Goal: Navigation & Orientation: Find specific page/section

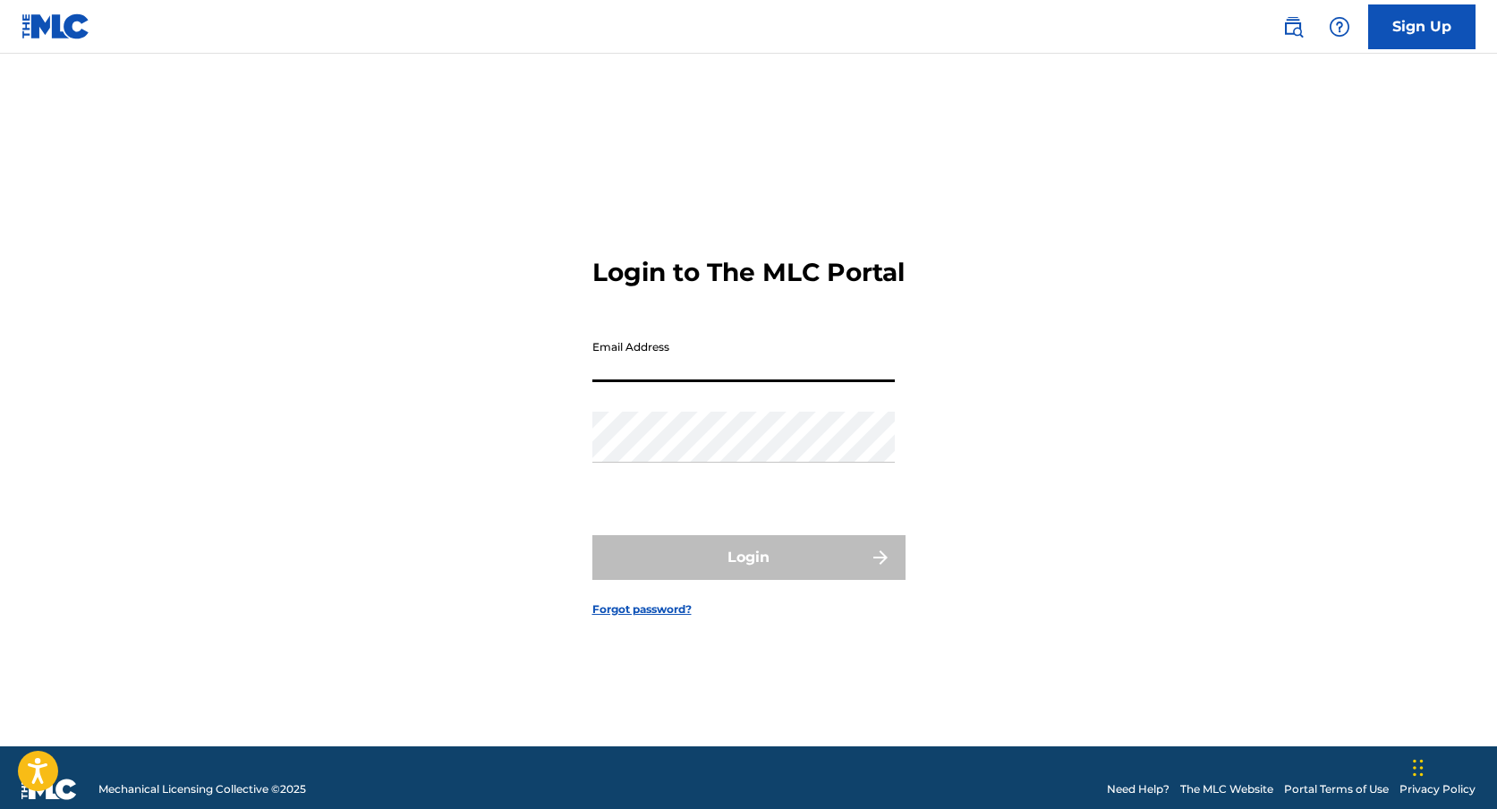
click at [676, 377] on input "Email Address" at bounding box center [743, 356] width 302 height 51
type input "[EMAIL_ADDRESS][DOMAIN_NAME]"
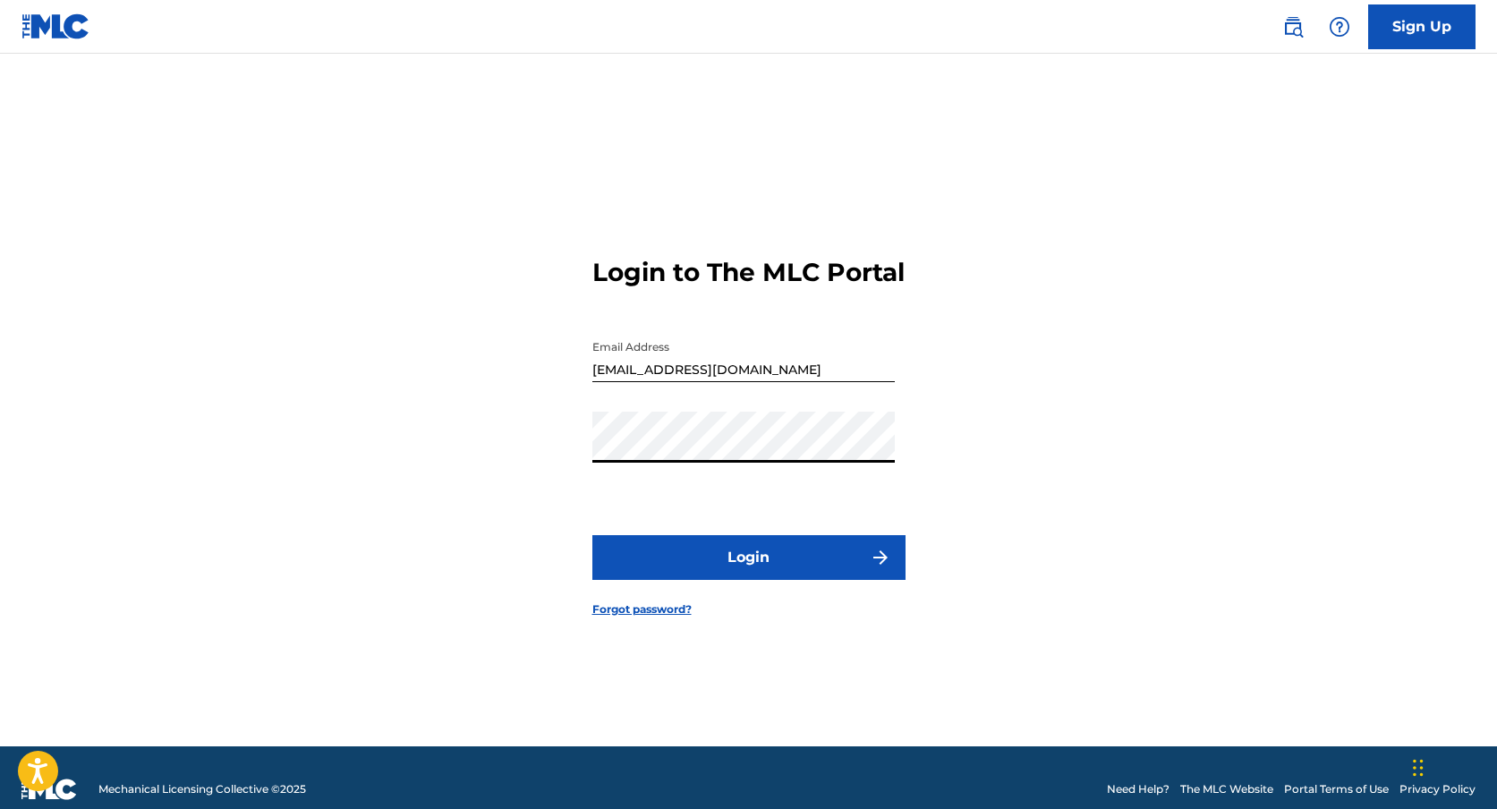
click at [592, 535] on button "Login" at bounding box center [748, 557] width 313 height 45
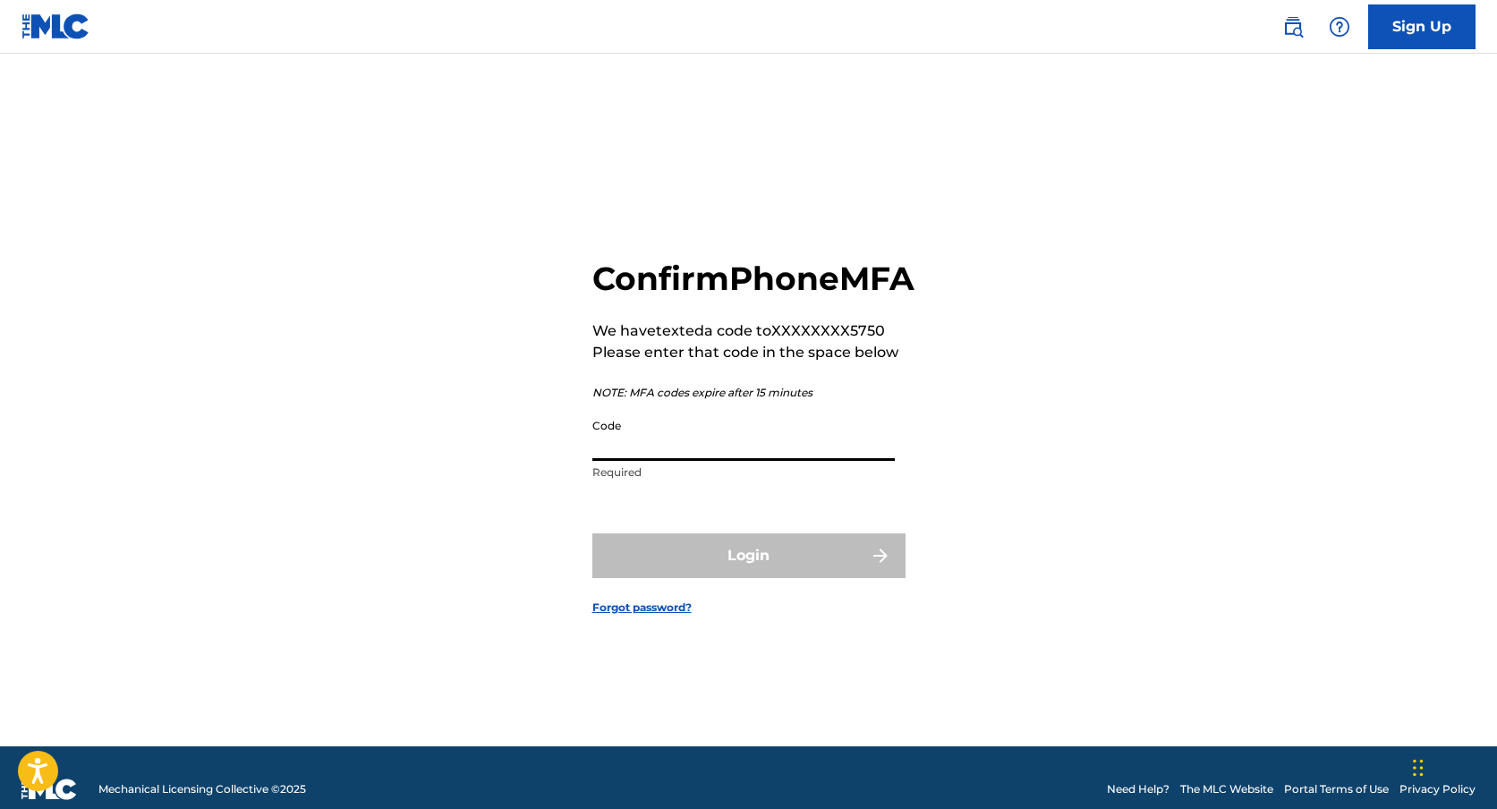
click at [677, 453] on input "Code" at bounding box center [743, 435] width 302 height 51
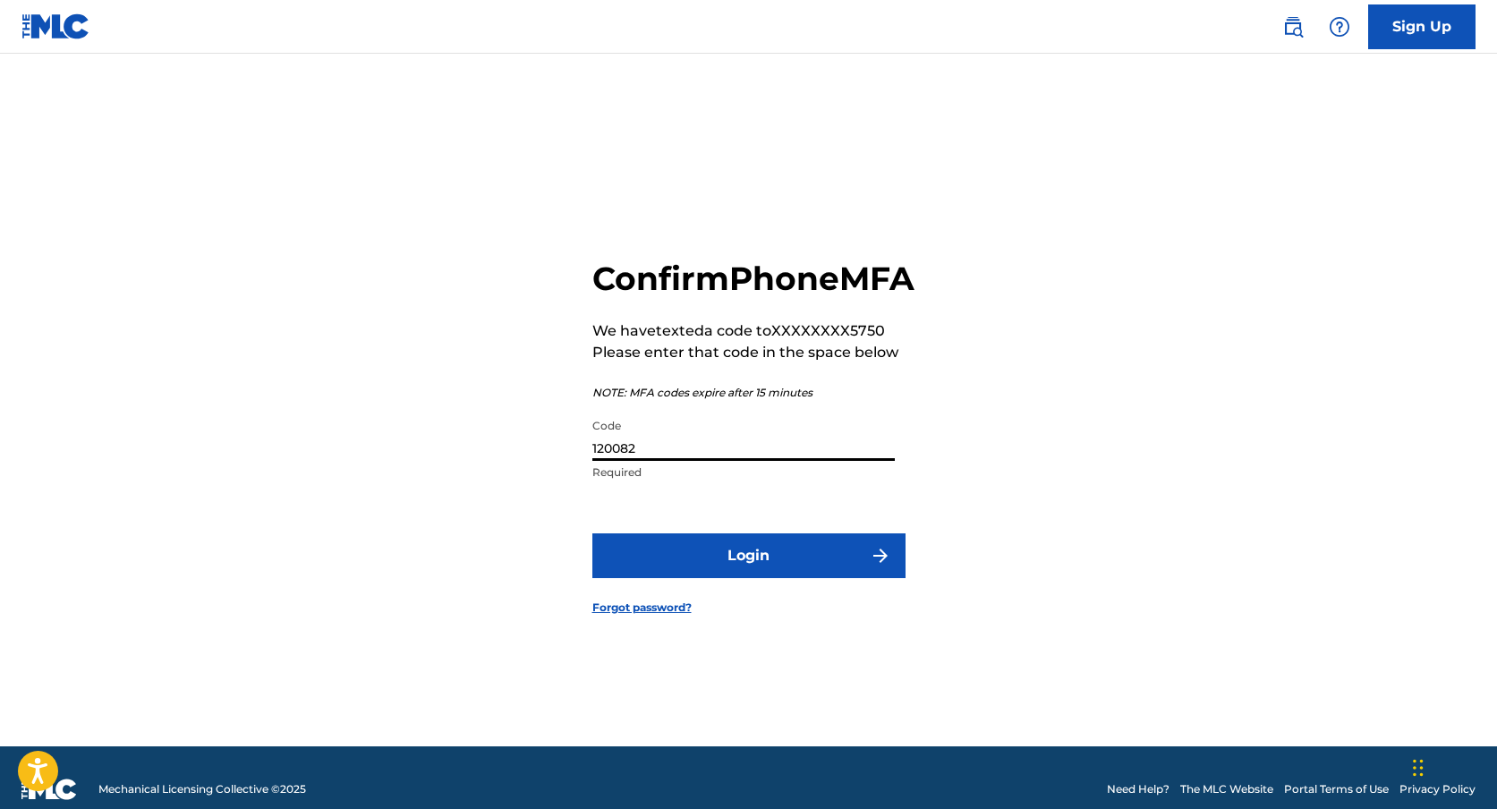
type input "120082"
click at [748, 576] on button "Login" at bounding box center [748, 555] width 313 height 45
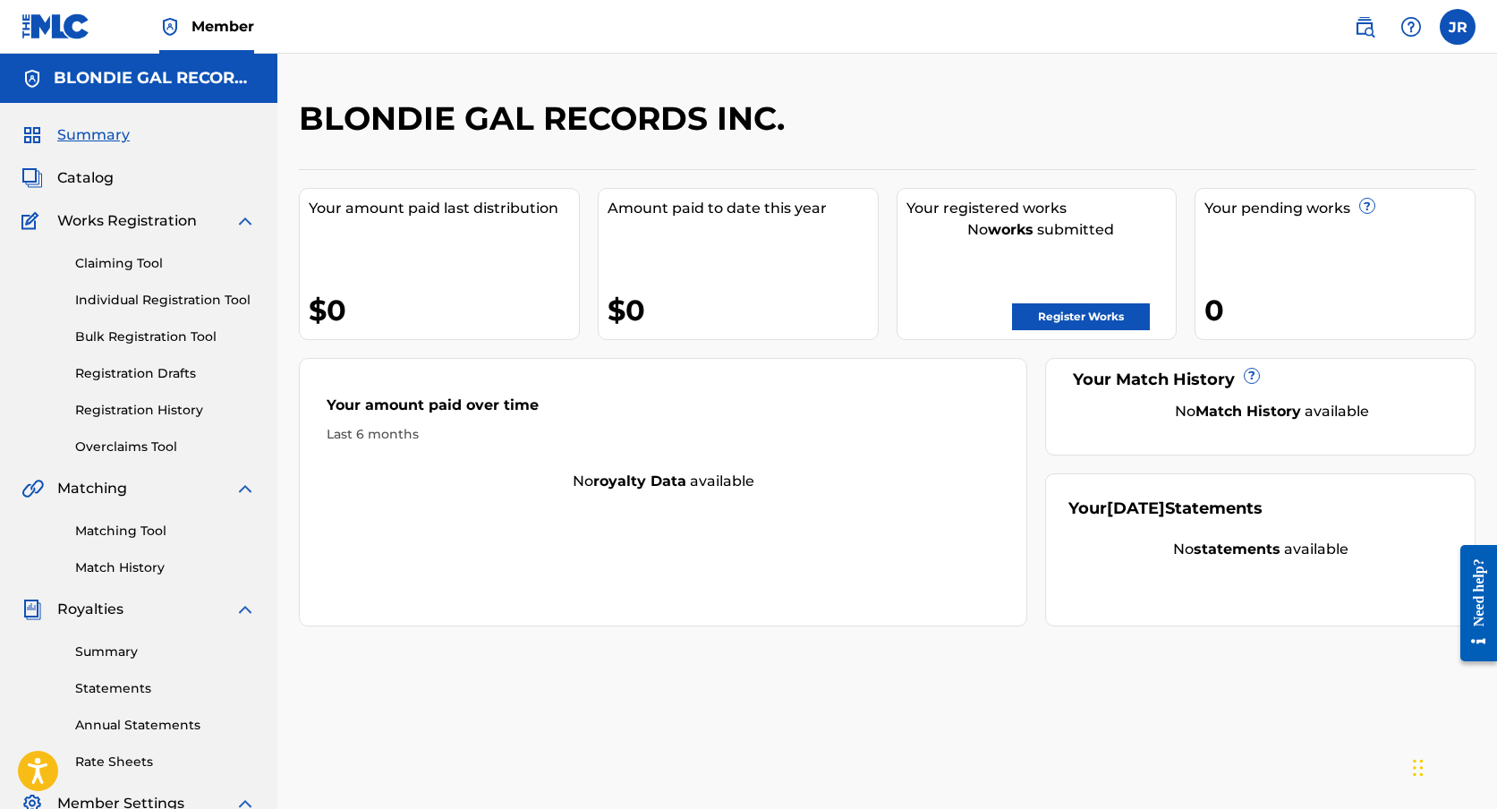
click at [85, 174] on span "Catalog" at bounding box center [85, 177] width 56 height 21
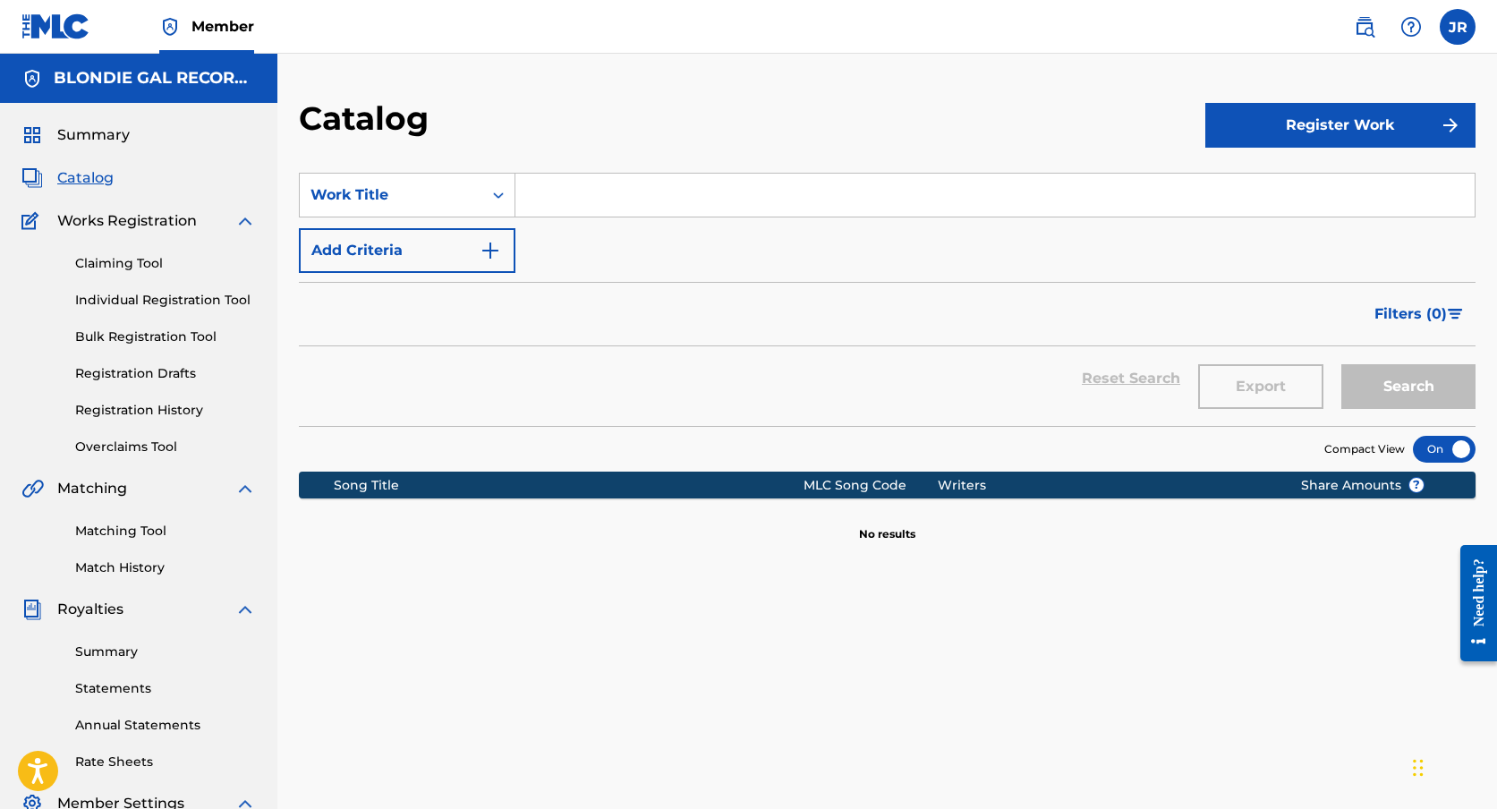
click at [1458, 24] on label at bounding box center [1458, 27] width 36 height 36
click at [1458, 27] on input "JR [PERSON_NAME] [EMAIL_ADDRESS][DOMAIN_NAME] Notification Preferences Profile …" at bounding box center [1458, 27] width 0 height 0
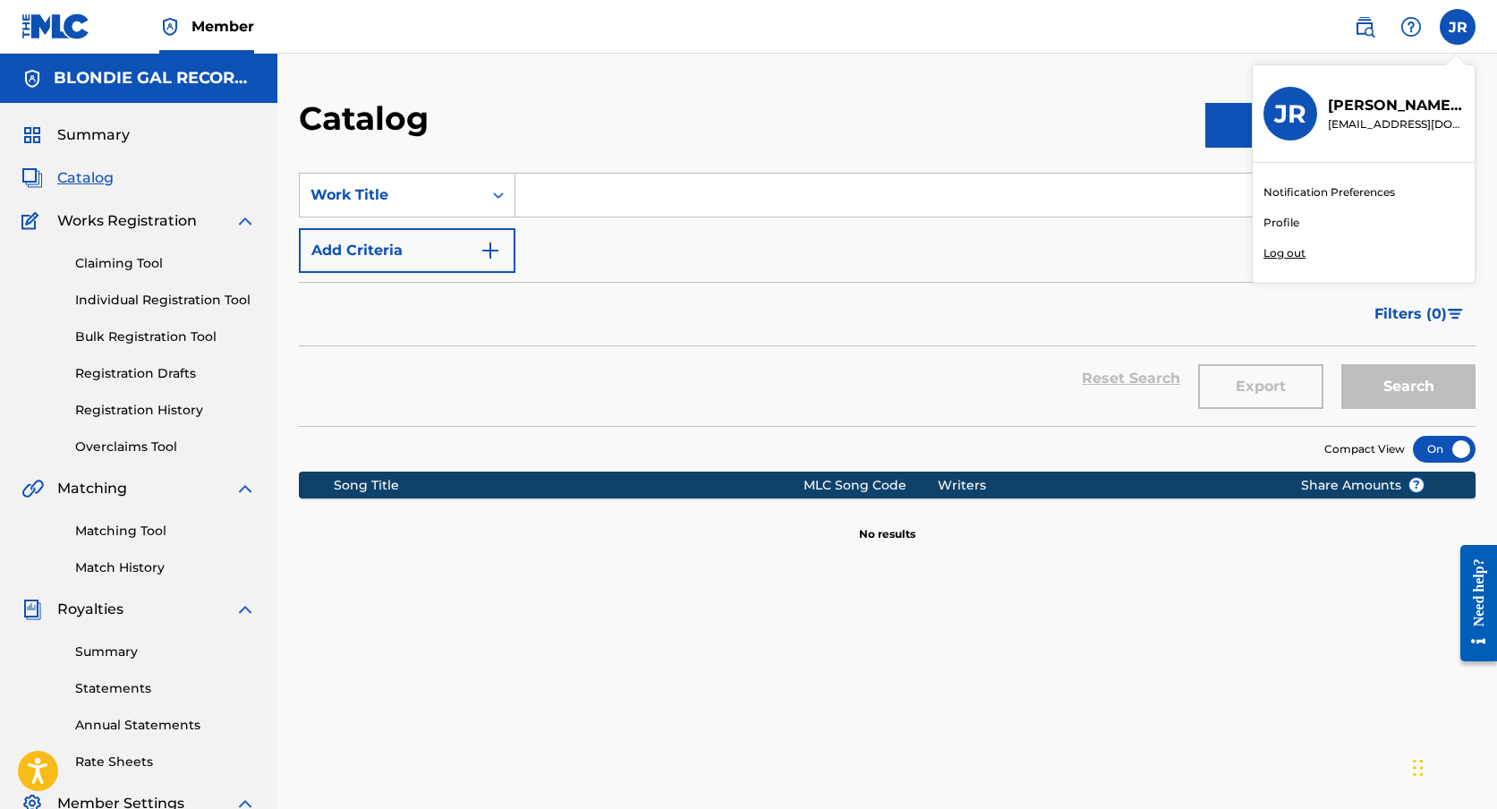
click at [1292, 19] on nav "Member [PERSON_NAME] [PERSON_NAME] [EMAIL_ADDRESS][DOMAIN_NAME] Notification Pr…" at bounding box center [748, 27] width 1497 height 54
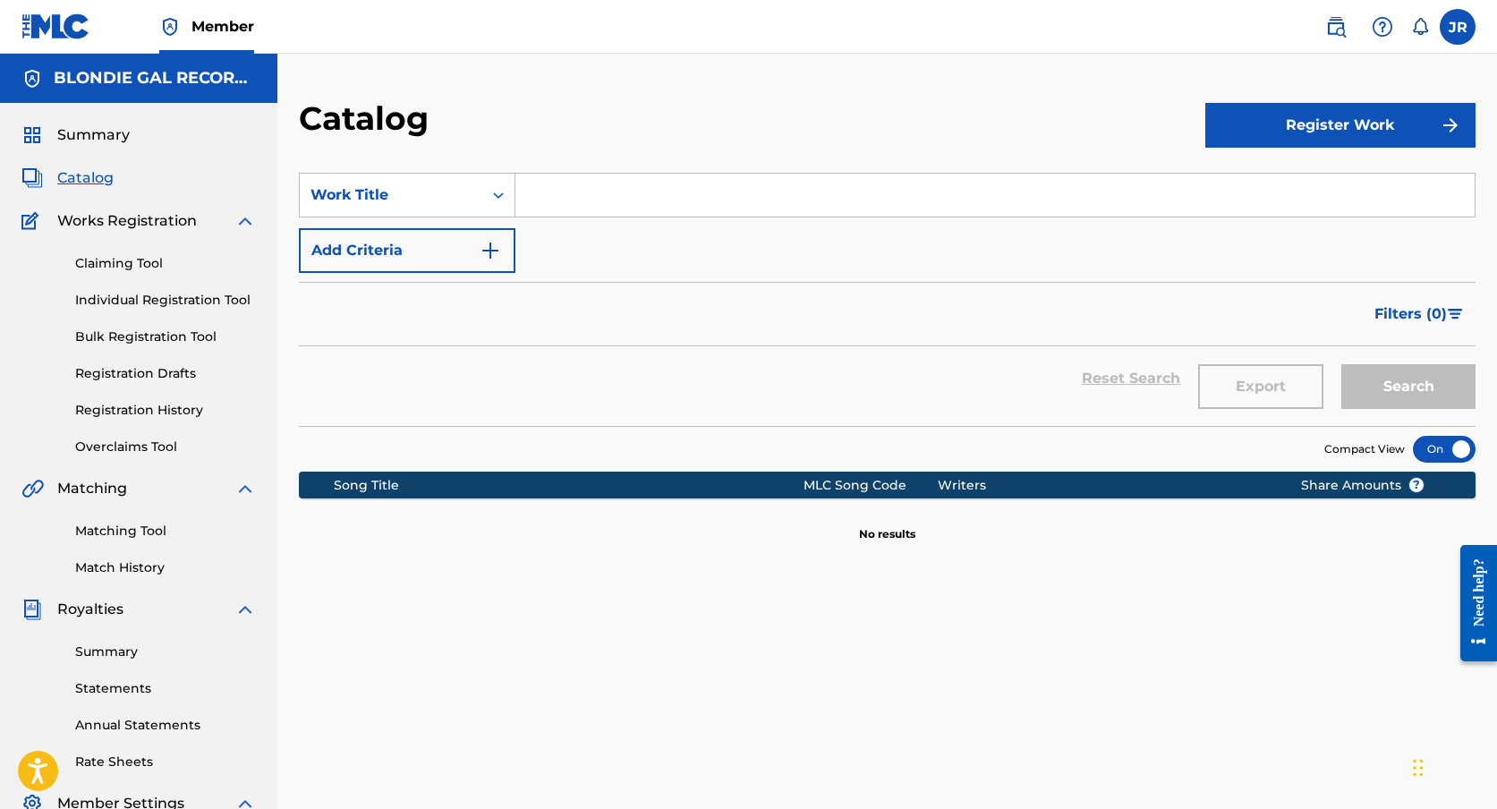
scroll to position [10, 0]
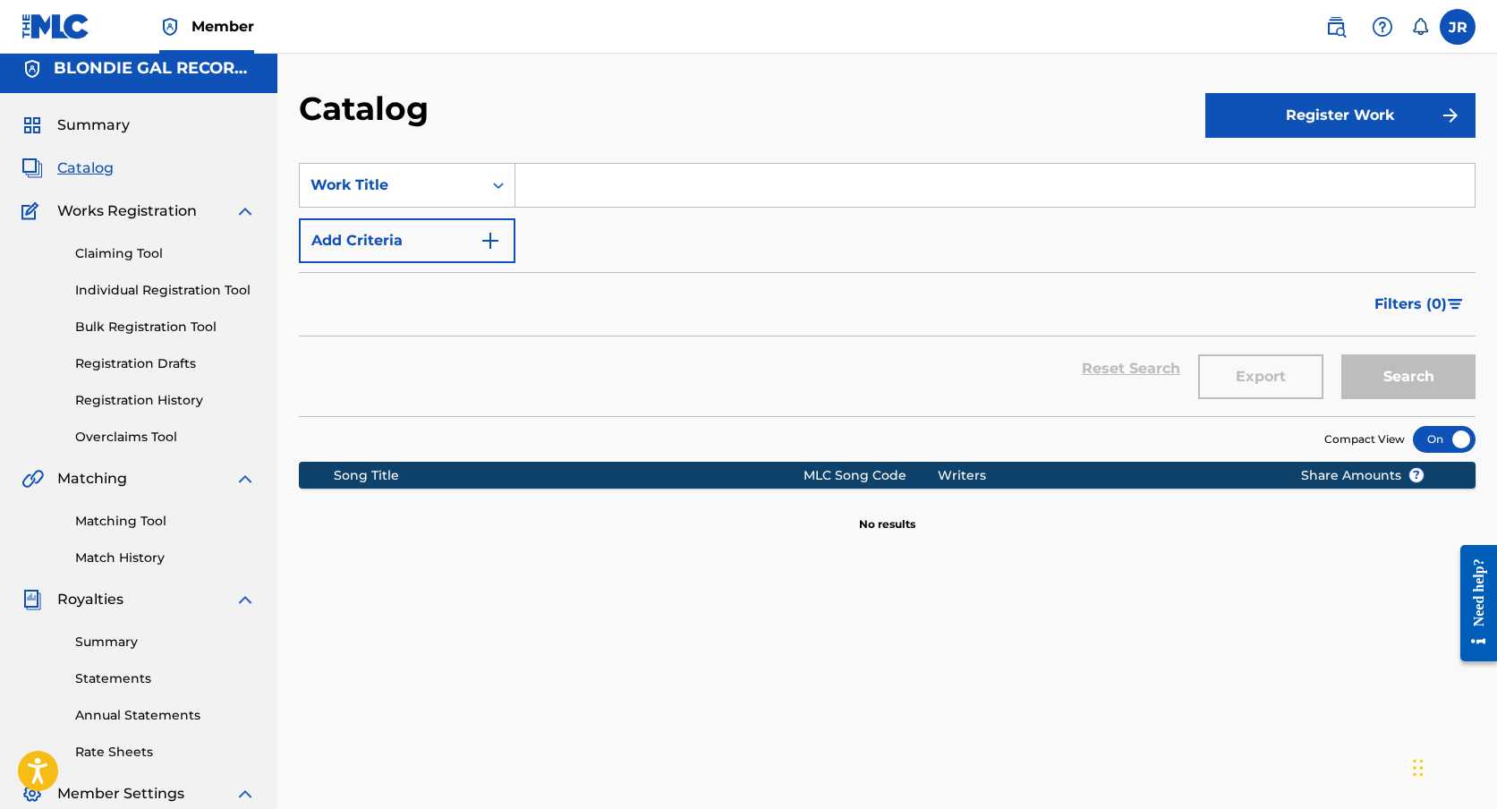
click at [1433, 432] on div at bounding box center [1444, 439] width 63 height 27
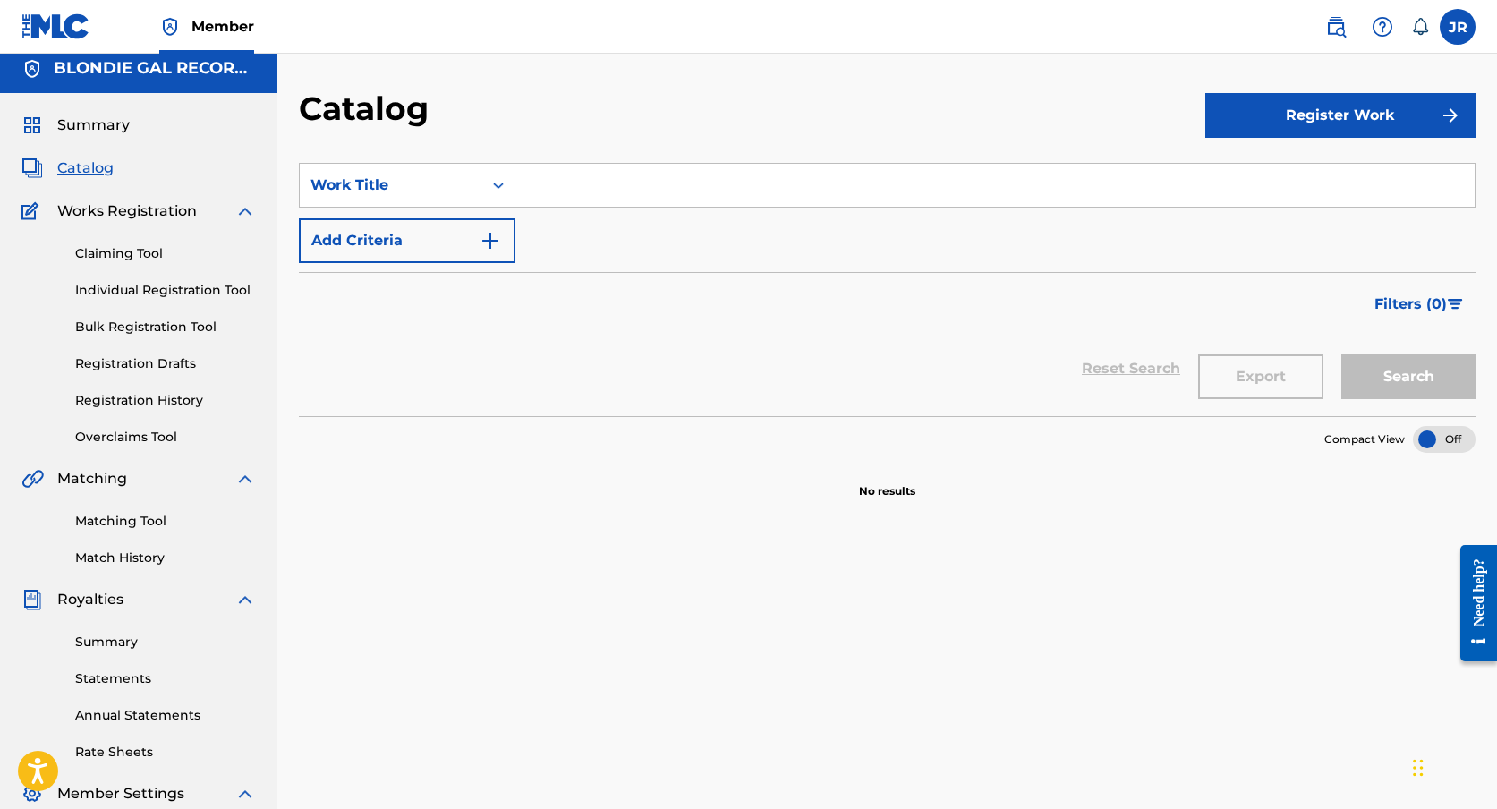
click at [1442, 433] on div at bounding box center [1444, 439] width 63 height 27
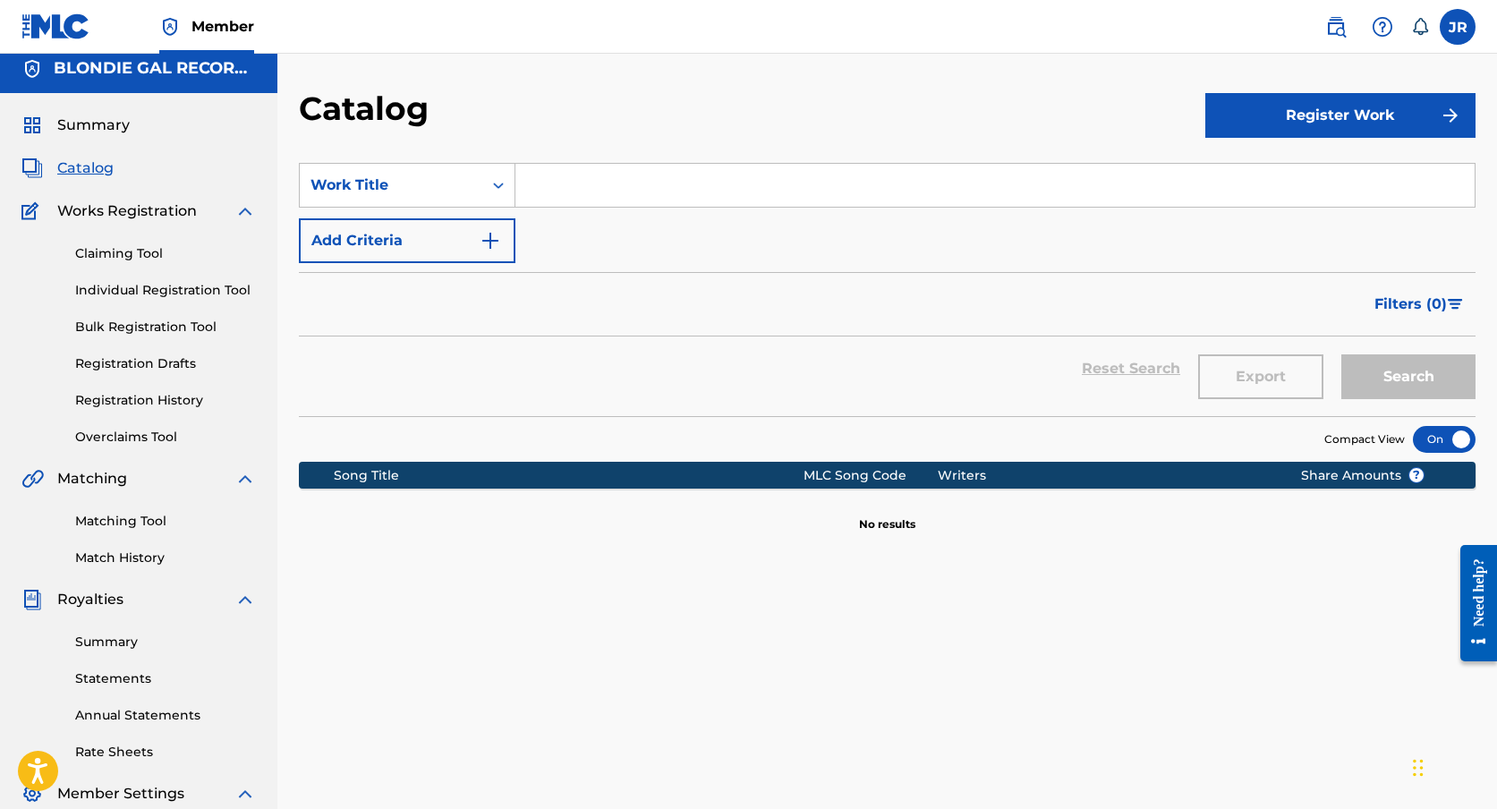
click at [88, 167] on span "Catalog" at bounding box center [85, 167] width 56 height 21
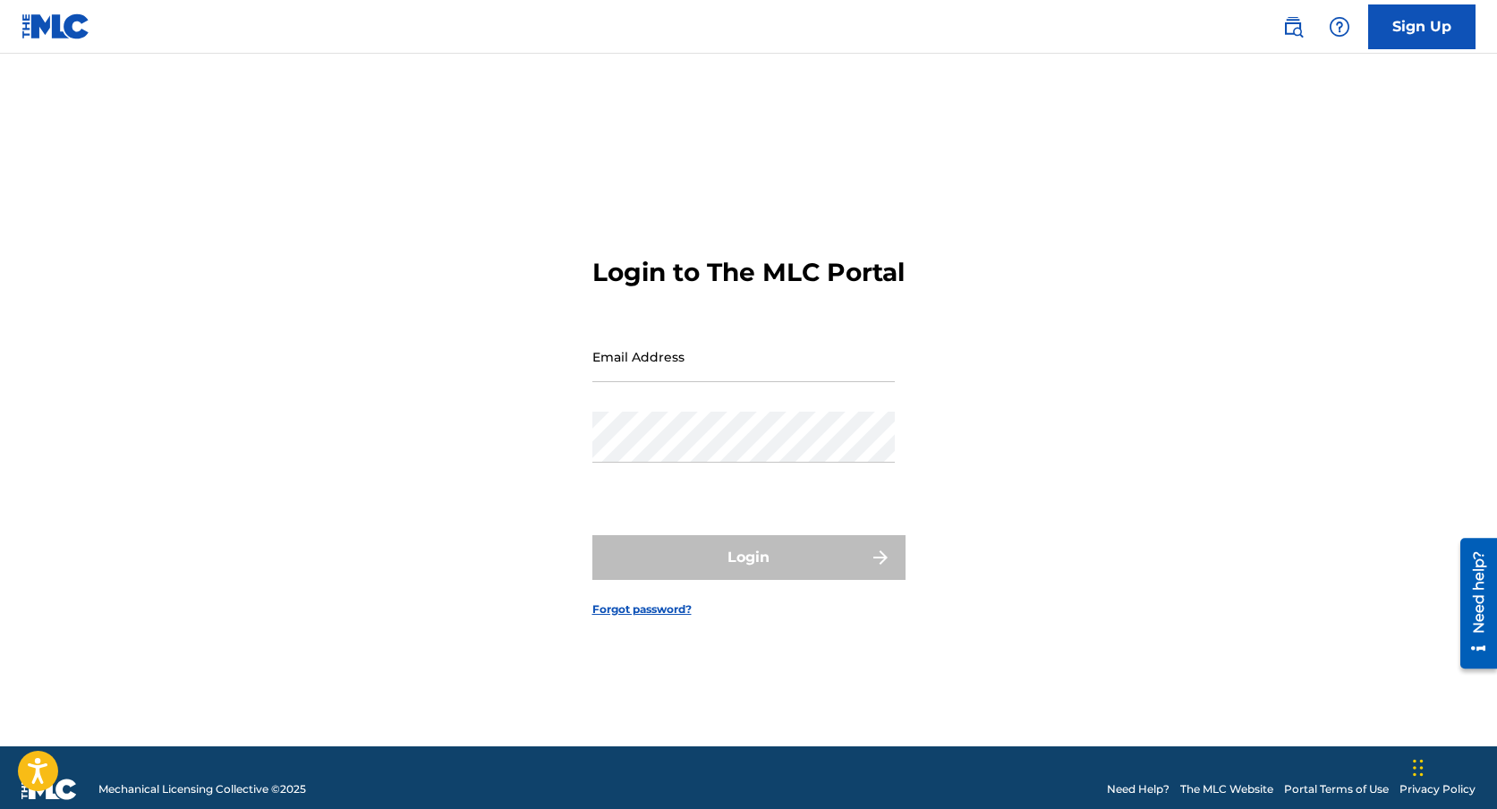
click at [700, 382] on input "Email Address" at bounding box center [743, 356] width 302 height 51
type input "[EMAIL_ADDRESS][DOMAIN_NAME]"
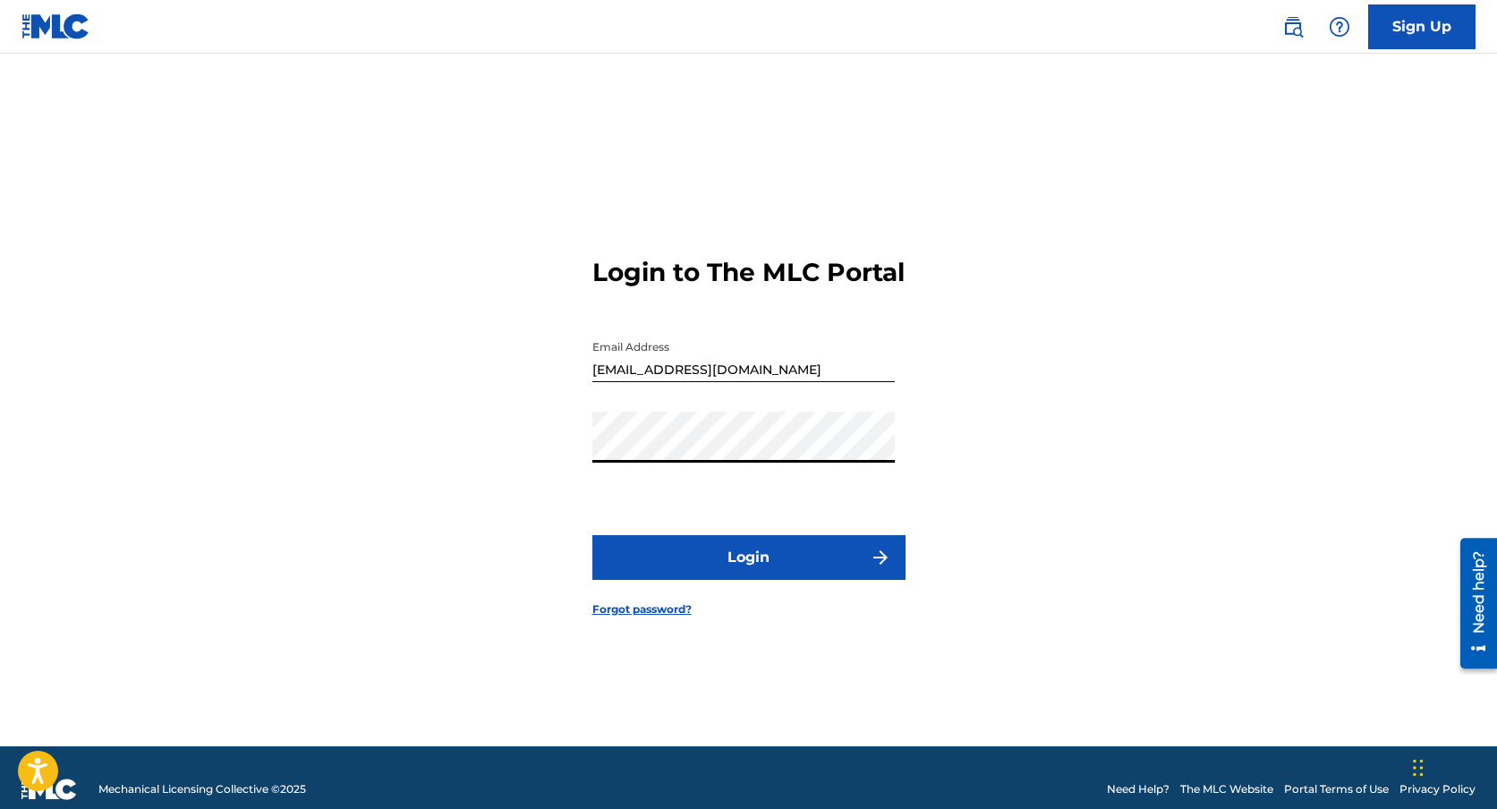
click at [720, 565] on button "Login" at bounding box center [748, 557] width 313 height 45
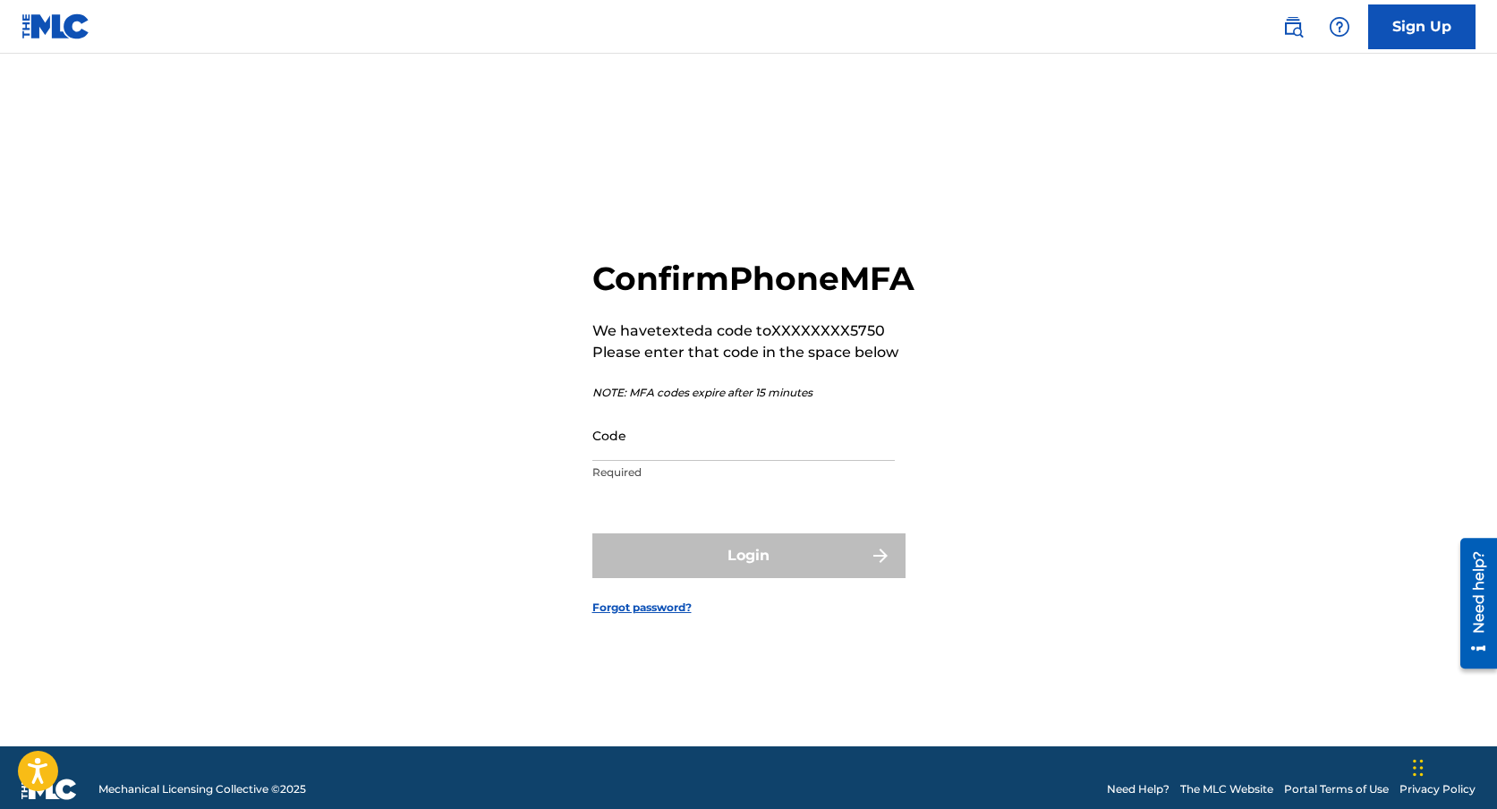
click at [685, 461] on input "Code" at bounding box center [743, 435] width 302 height 51
type input "1"
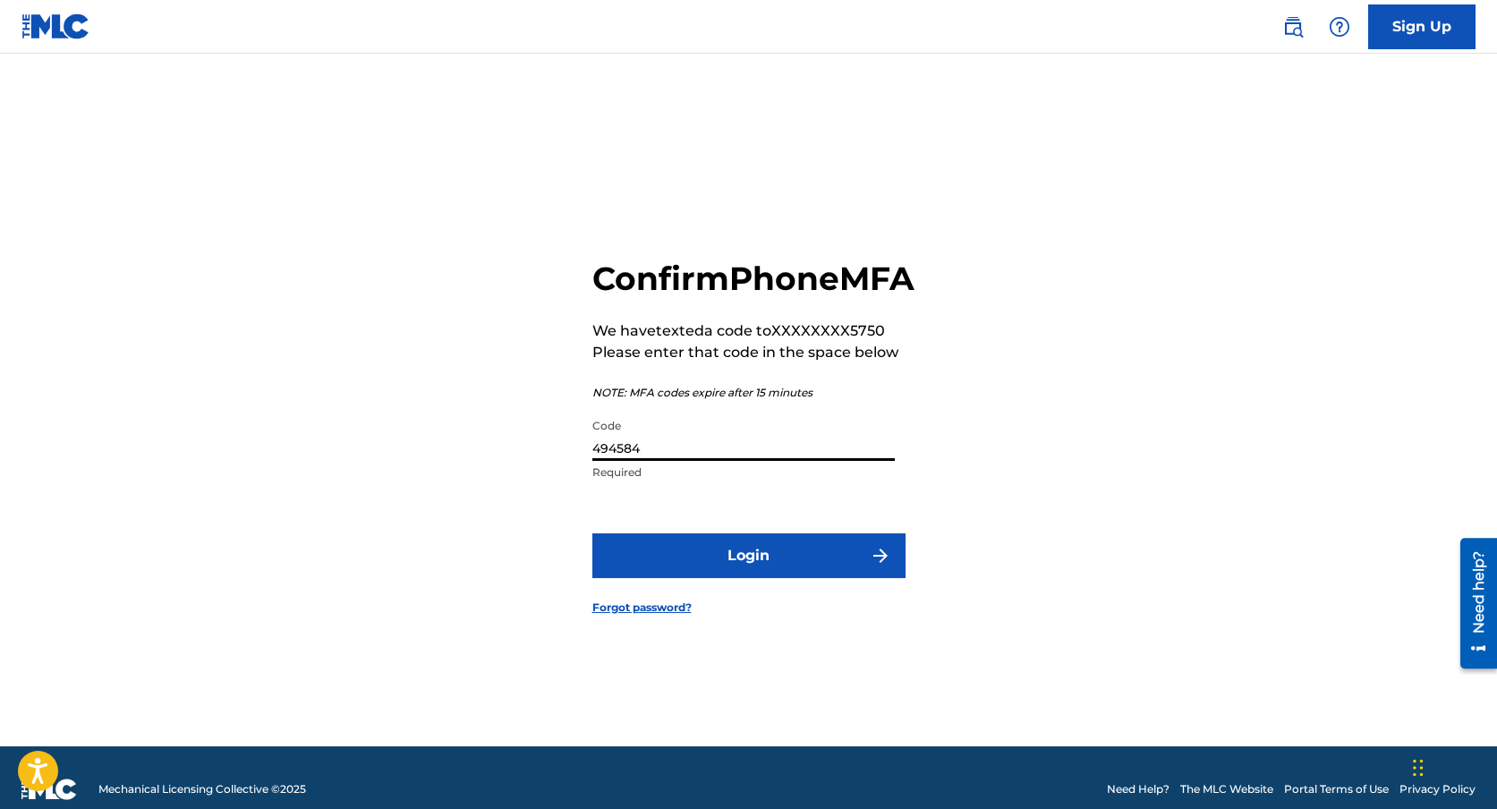
type input "494584"
click at [729, 566] on button "Login" at bounding box center [748, 555] width 313 height 45
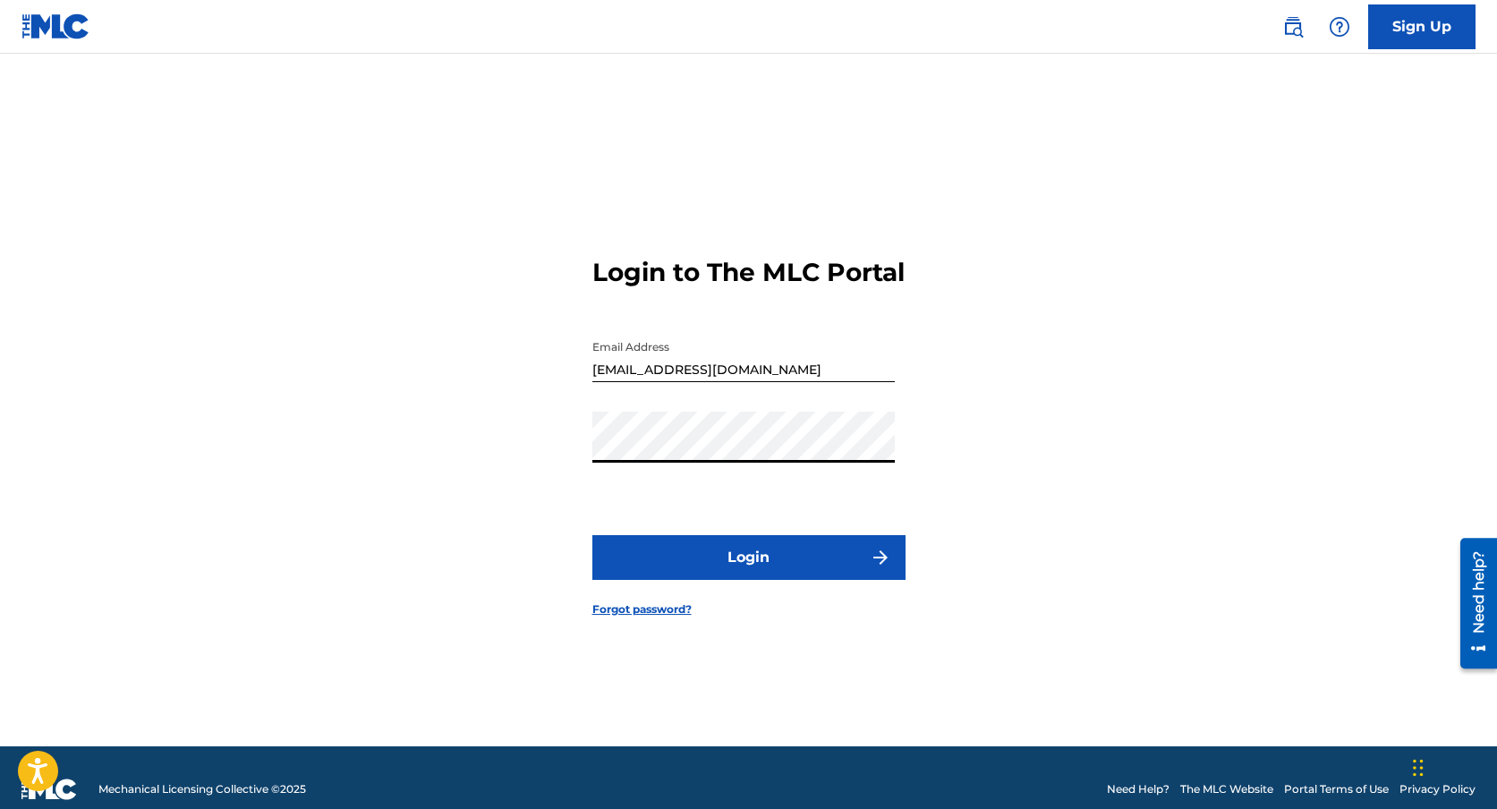
click at [536, 447] on div "Login to The MLC Portal Email Address blondiegalrecords@gmail.com Password Logi…" at bounding box center [749, 422] width 1253 height 648
click at [725, 564] on button "Login" at bounding box center [748, 557] width 313 height 45
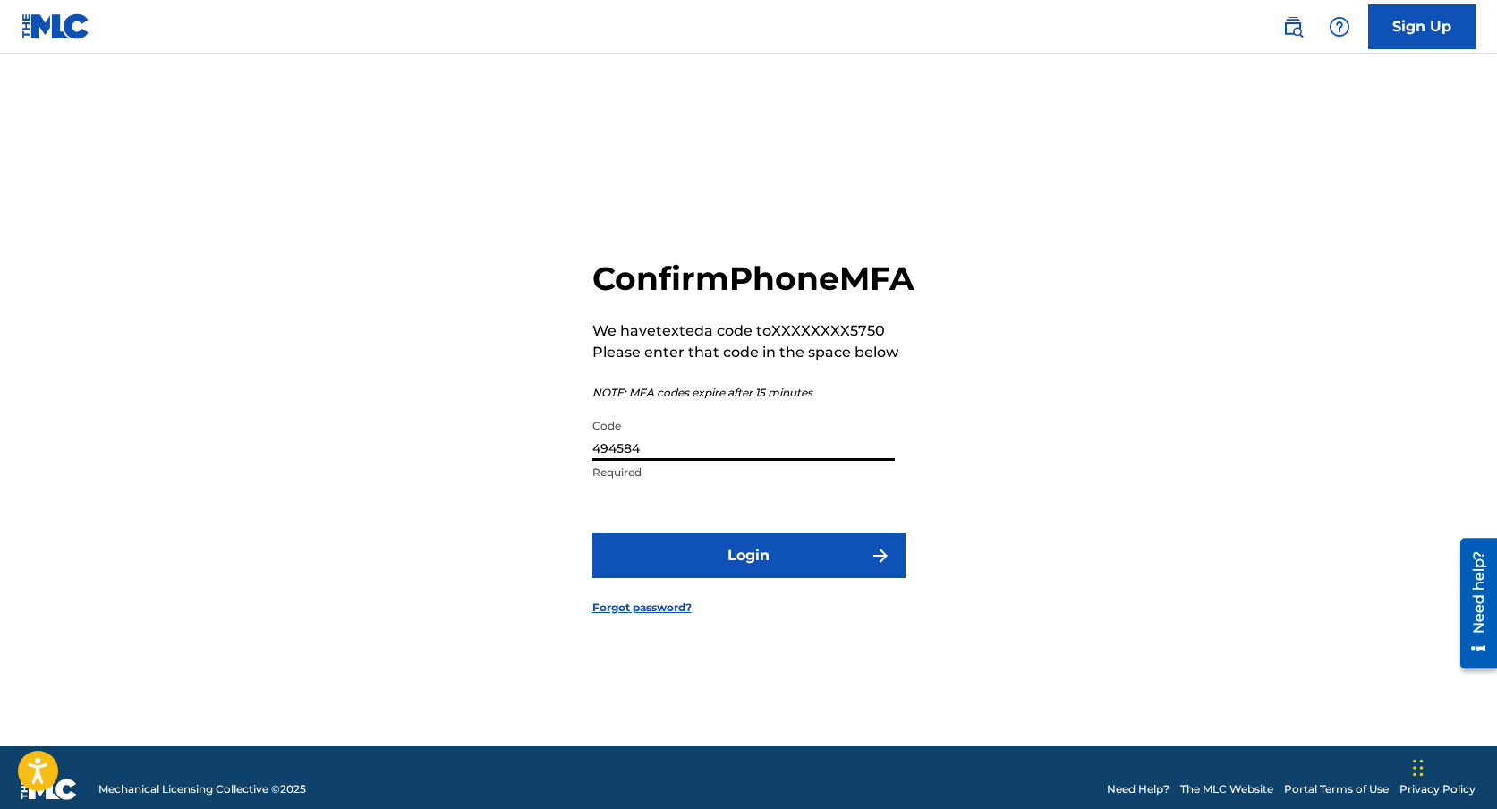
drag, startPoint x: 639, startPoint y: 471, endPoint x: 569, endPoint y: 473, distance: 69.8
click at [569, 473] on div "Confirm Phone MFA We have texted a code to XXXXXXXX5750 Please enter that code …" at bounding box center [749, 422] width 1253 height 648
type input "620760"
click at [758, 567] on button "Login" at bounding box center [748, 555] width 313 height 45
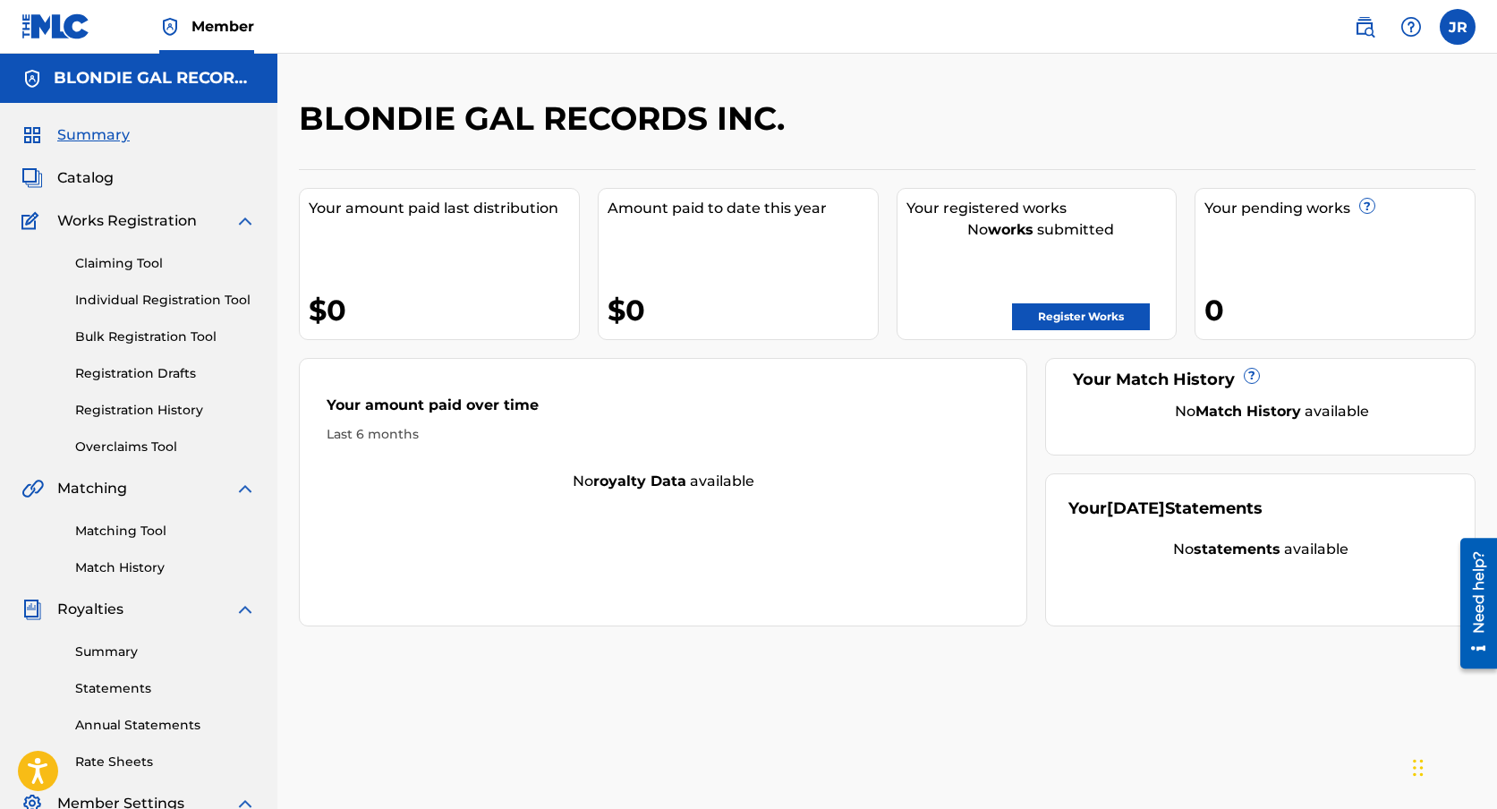
click at [89, 177] on span "Catalog" at bounding box center [85, 177] width 56 height 21
